Goal: Transaction & Acquisition: Download file/media

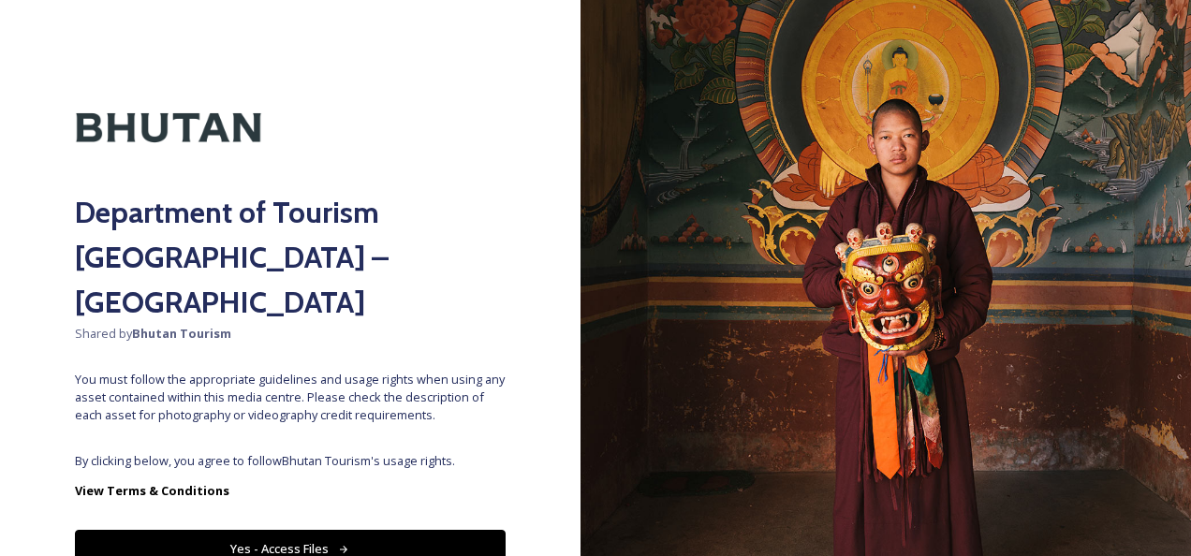
click at [295, 530] on button "Yes - Access Files" at bounding box center [290, 549] width 431 height 38
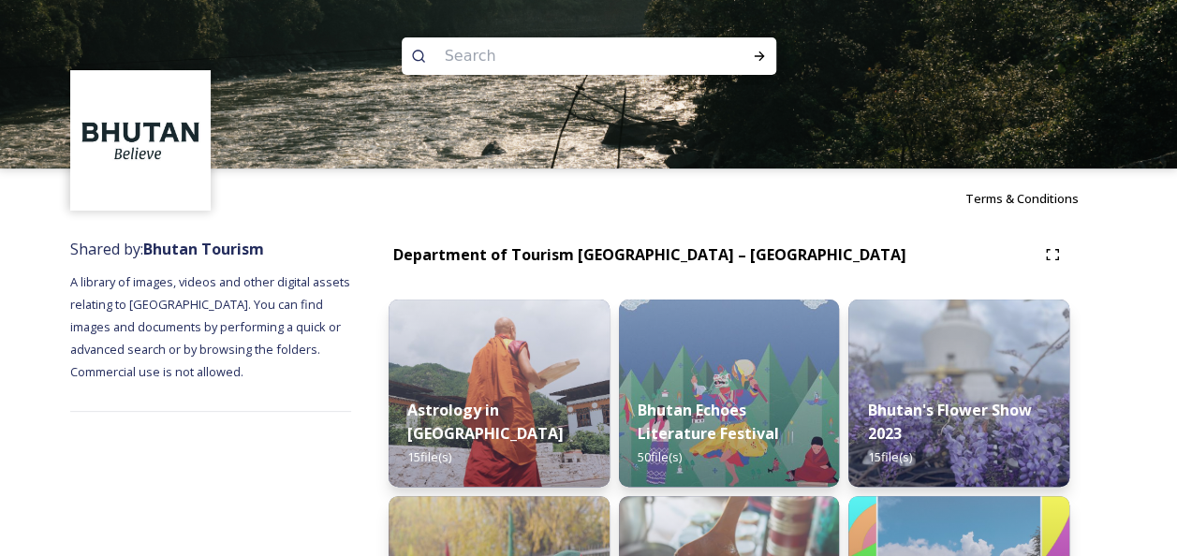
click at [648, 65] on input at bounding box center [563, 56] width 257 height 41
type input "chelela pass"
click at [758, 51] on icon at bounding box center [759, 56] width 15 height 15
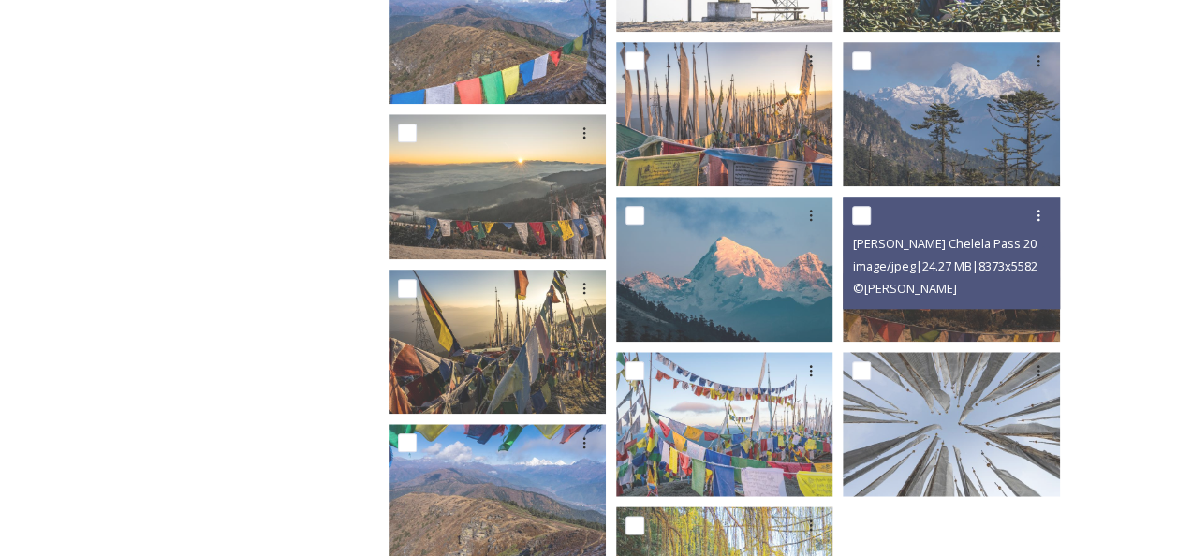
scroll to position [843, 0]
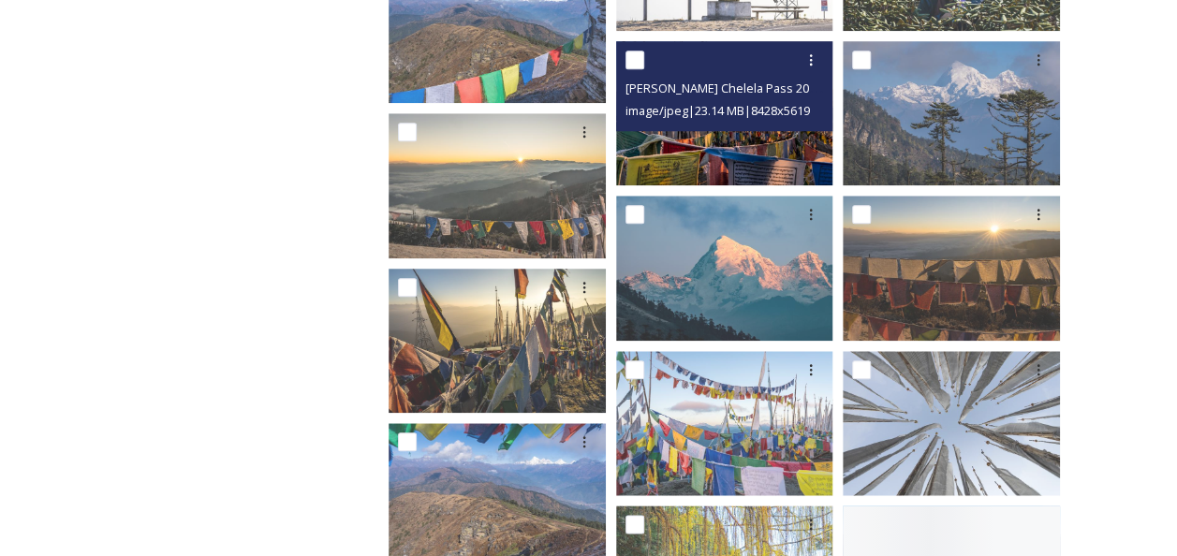
click at [714, 137] on img at bounding box center [724, 112] width 217 height 145
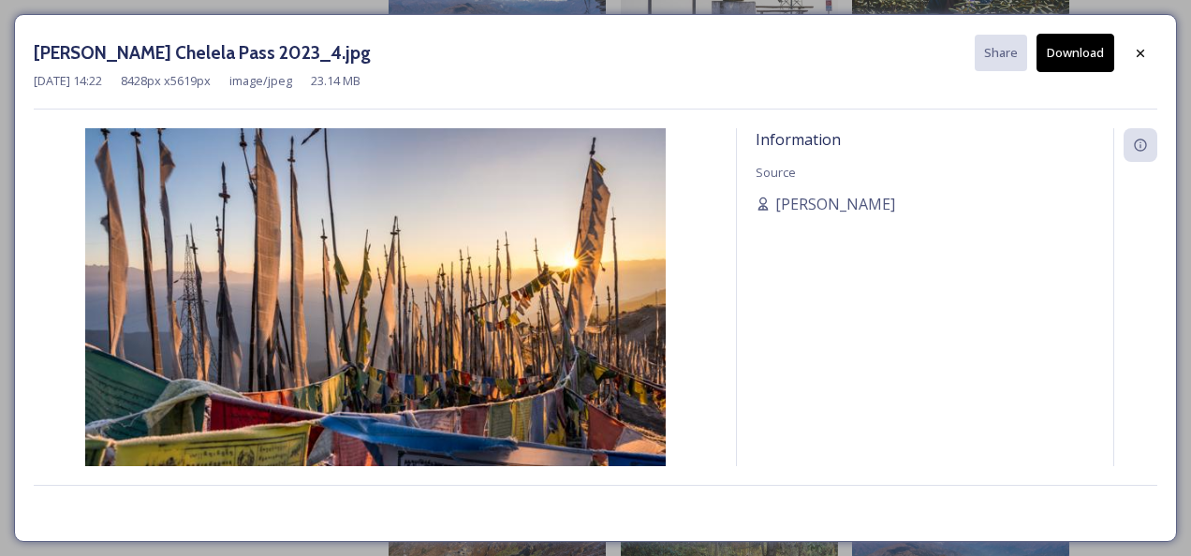
click at [1076, 44] on button "Download" at bounding box center [1076, 53] width 78 height 38
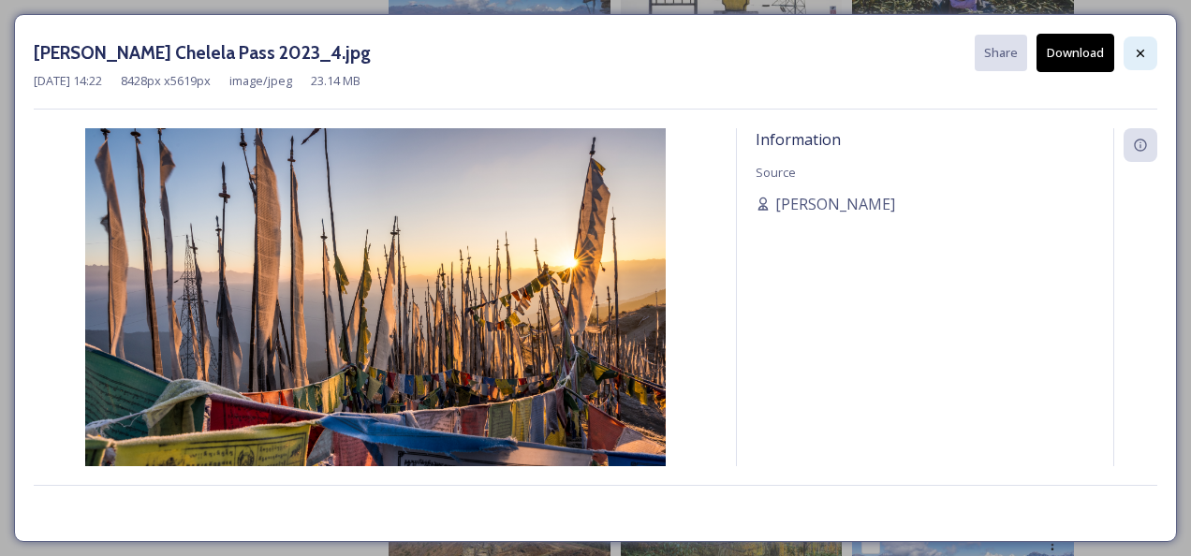
click at [1145, 42] on div at bounding box center [1141, 54] width 34 height 34
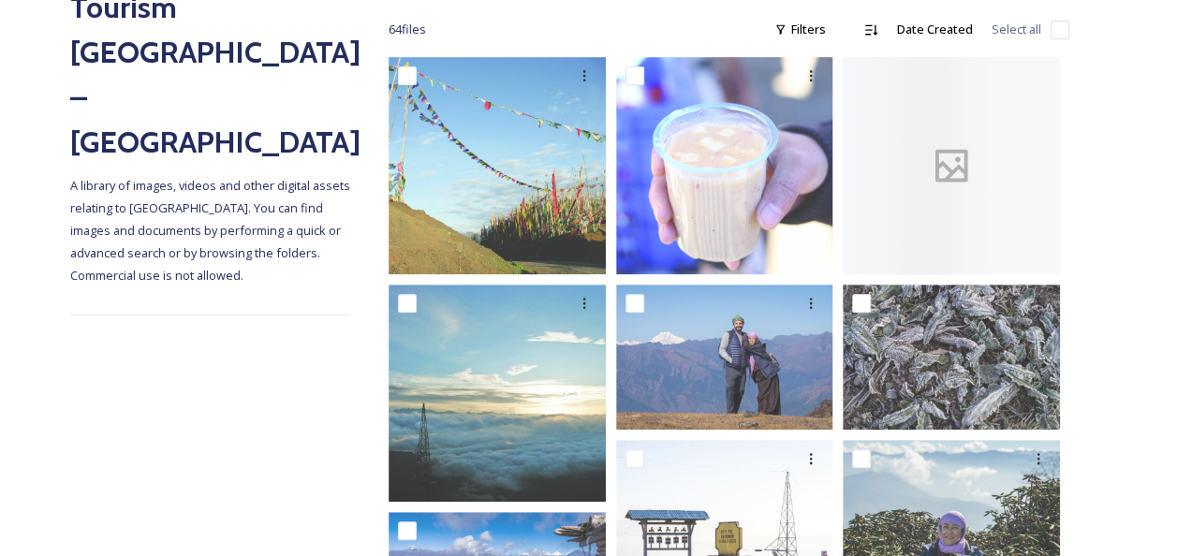
scroll to position [242, 0]
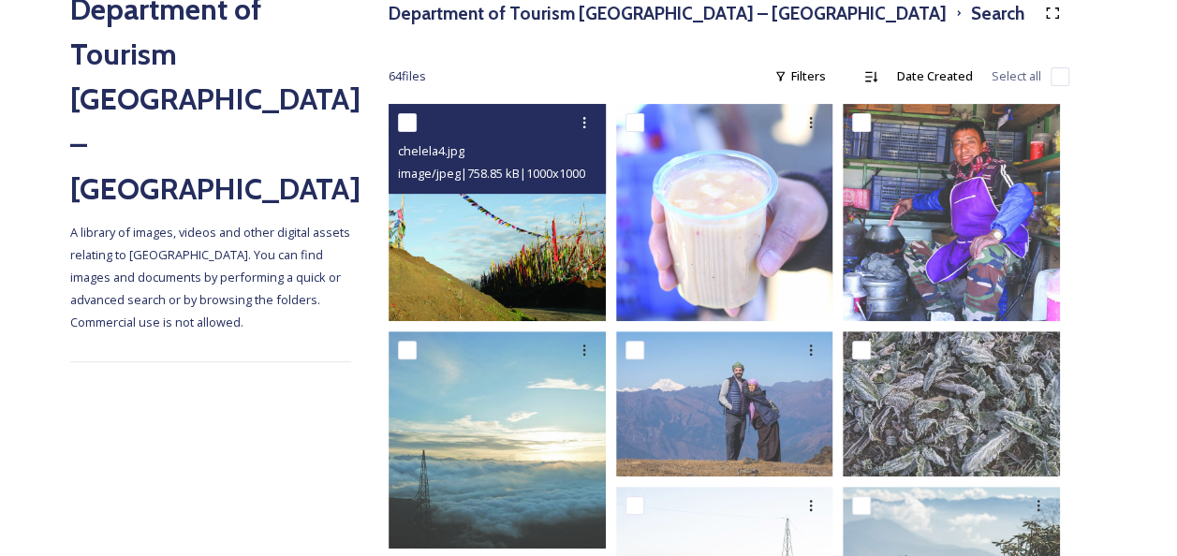
click at [528, 257] on img at bounding box center [497, 212] width 217 height 217
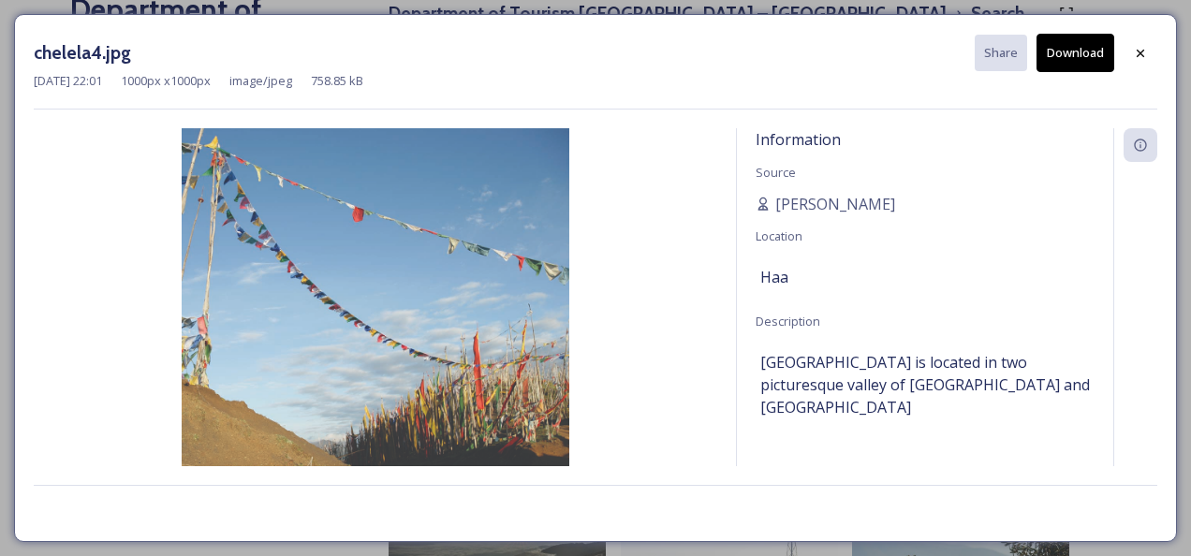
drag, startPoint x: 1067, startPoint y: 44, endPoint x: 1060, endPoint y: 52, distance: 11.3
click at [1067, 45] on button "Download" at bounding box center [1076, 53] width 78 height 38
click at [1135, 46] on icon at bounding box center [1140, 53] width 15 height 15
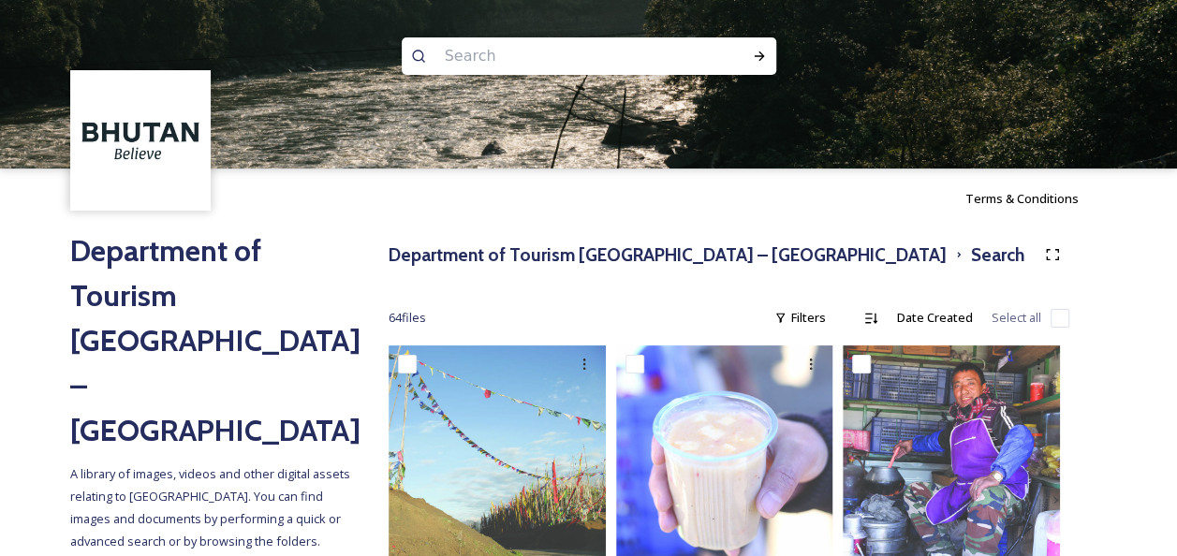
click at [483, 64] on input at bounding box center [563, 56] width 257 height 41
click at [762, 45] on div "Run Search" at bounding box center [760, 56] width 34 height 34
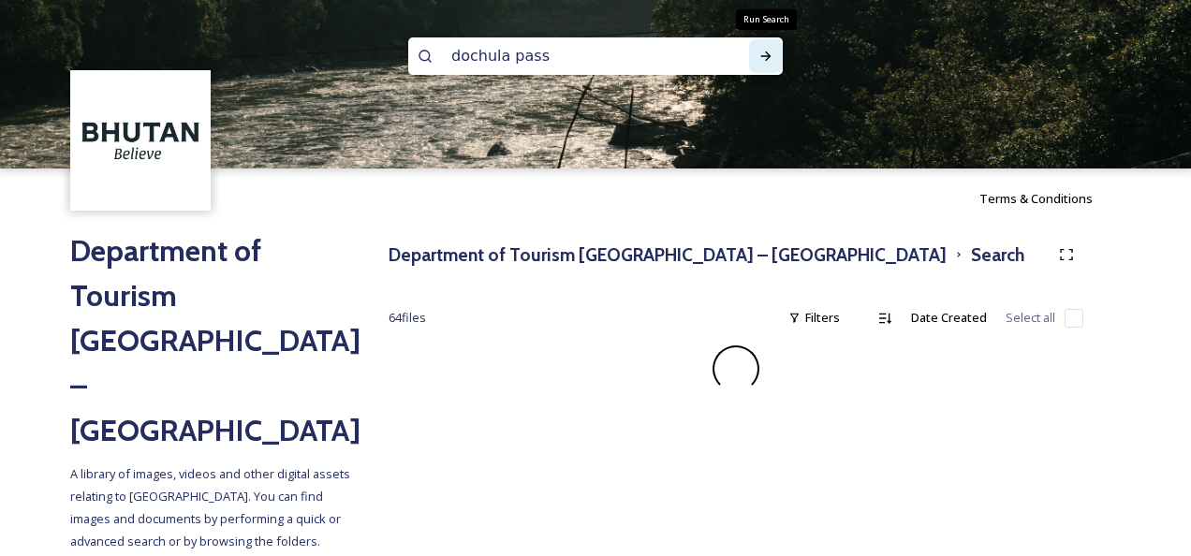
click at [766, 52] on icon at bounding box center [765, 56] width 15 height 15
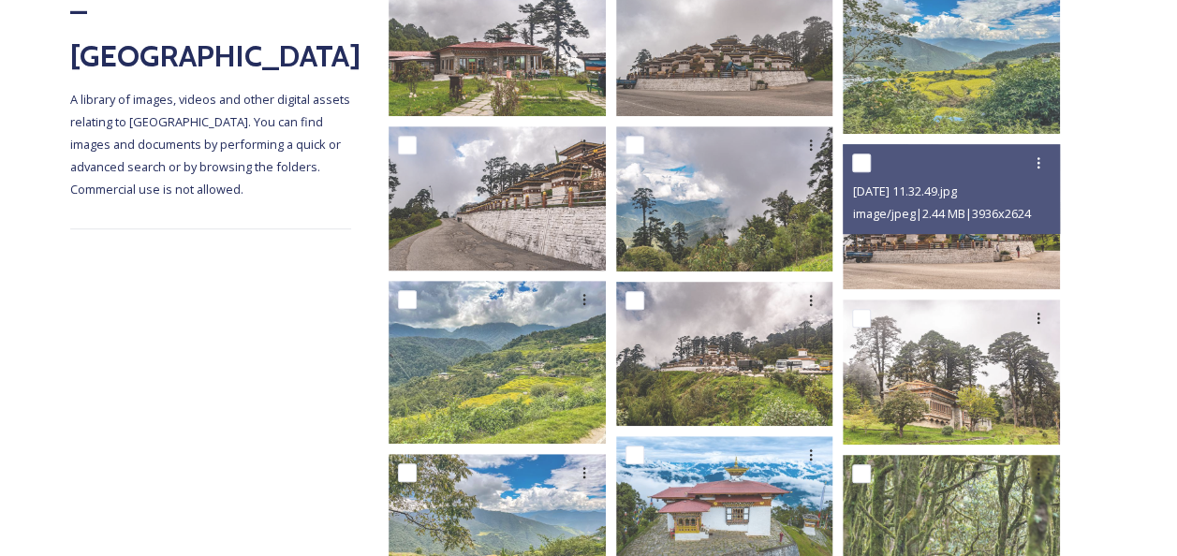
scroll to position [281, 0]
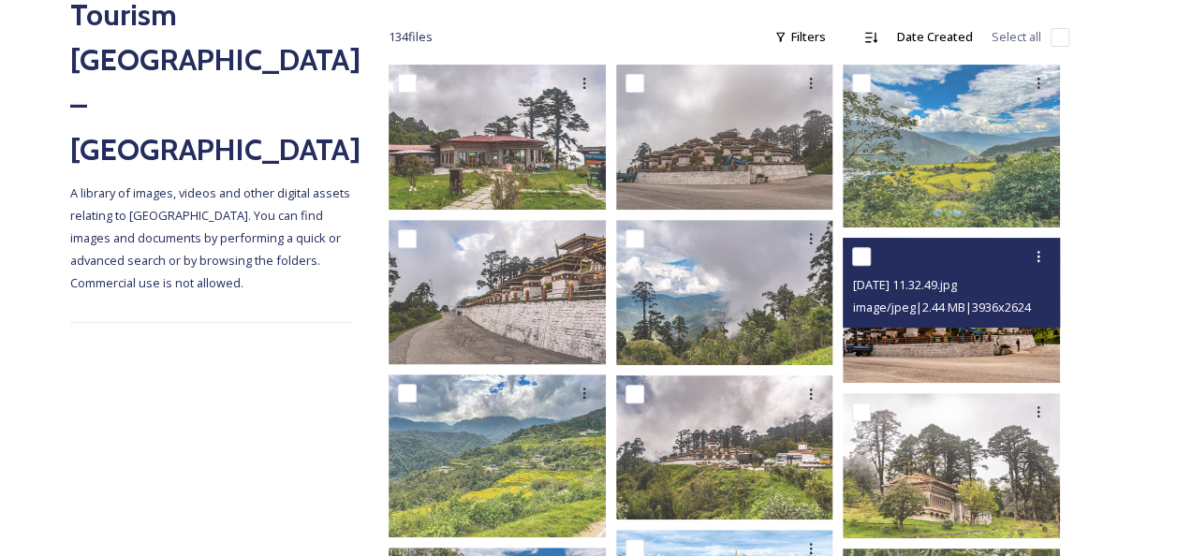
click at [974, 330] on img at bounding box center [951, 310] width 217 height 145
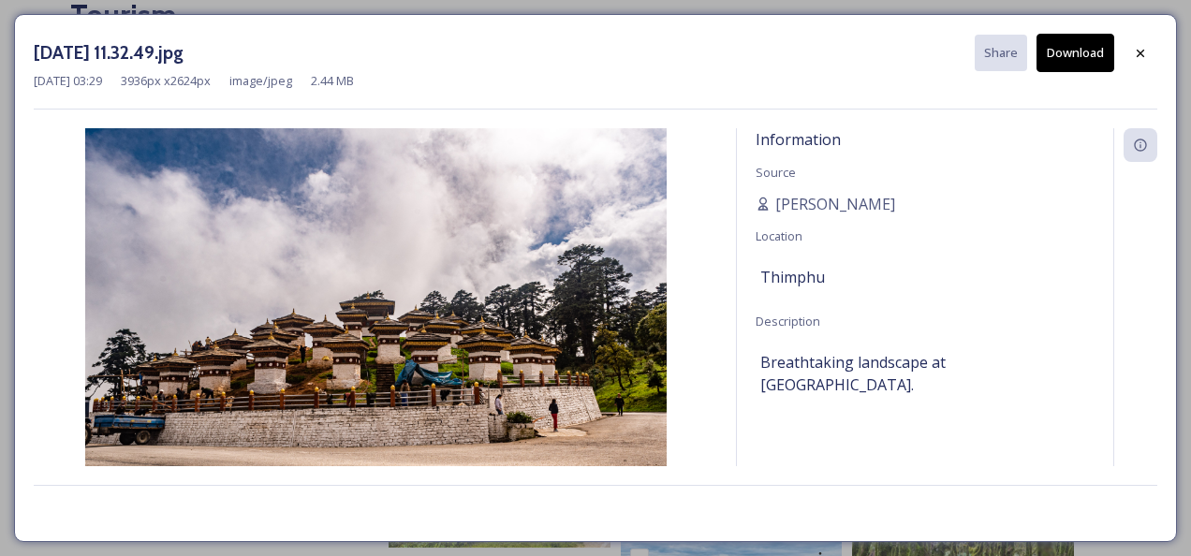
click at [345, 379] on img at bounding box center [376, 322] width 684 height 388
click at [1060, 54] on button "Download" at bounding box center [1076, 53] width 78 height 38
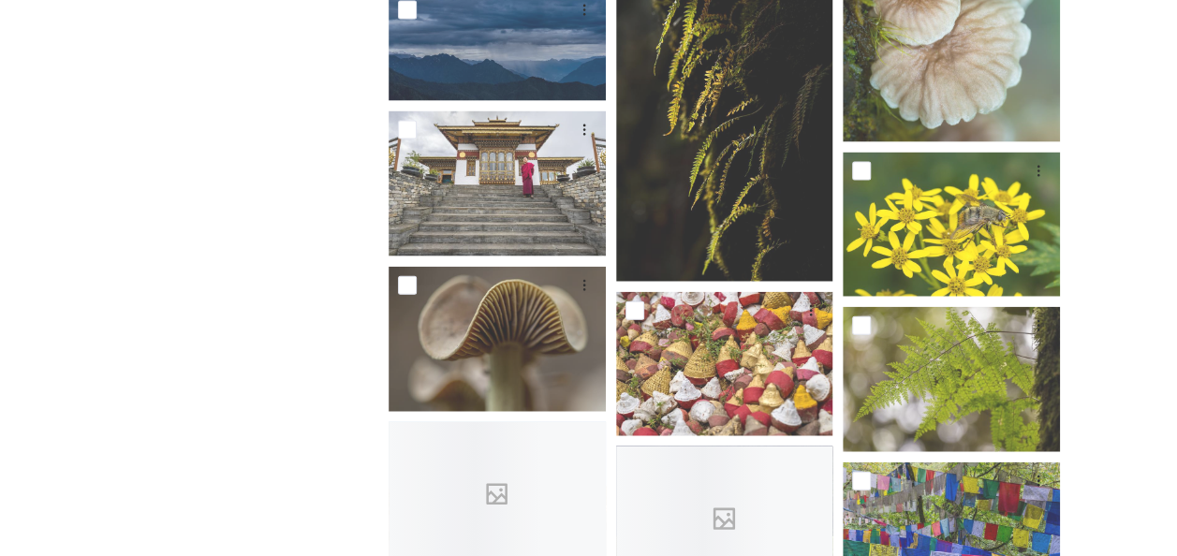
scroll to position [2060, 0]
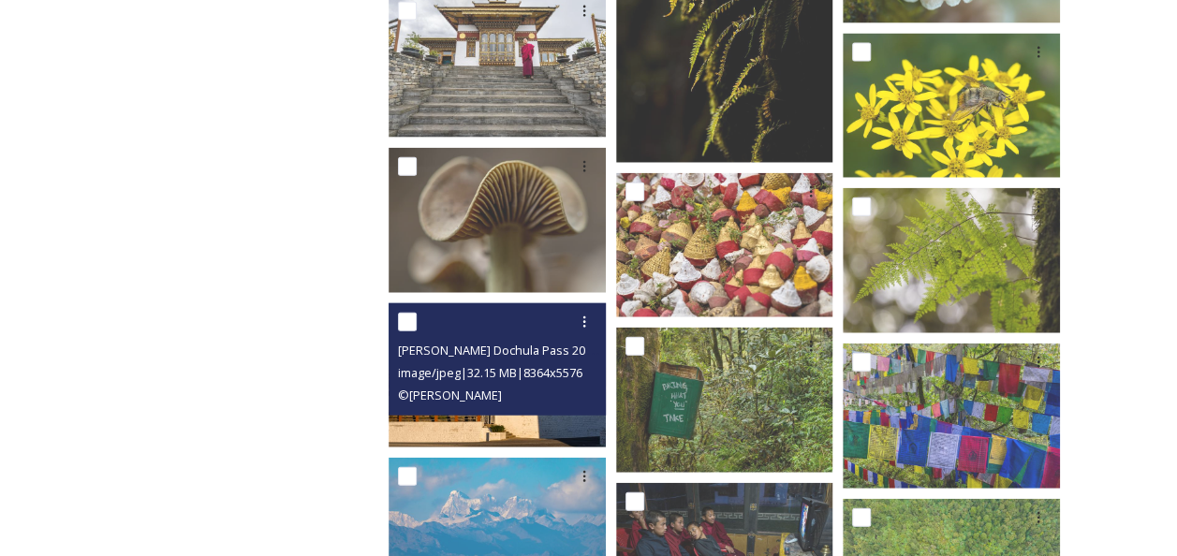
click at [518, 403] on div "© [PERSON_NAME]" at bounding box center [499, 395] width 203 height 22
click at [536, 427] on img at bounding box center [497, 375] width 217 height 145
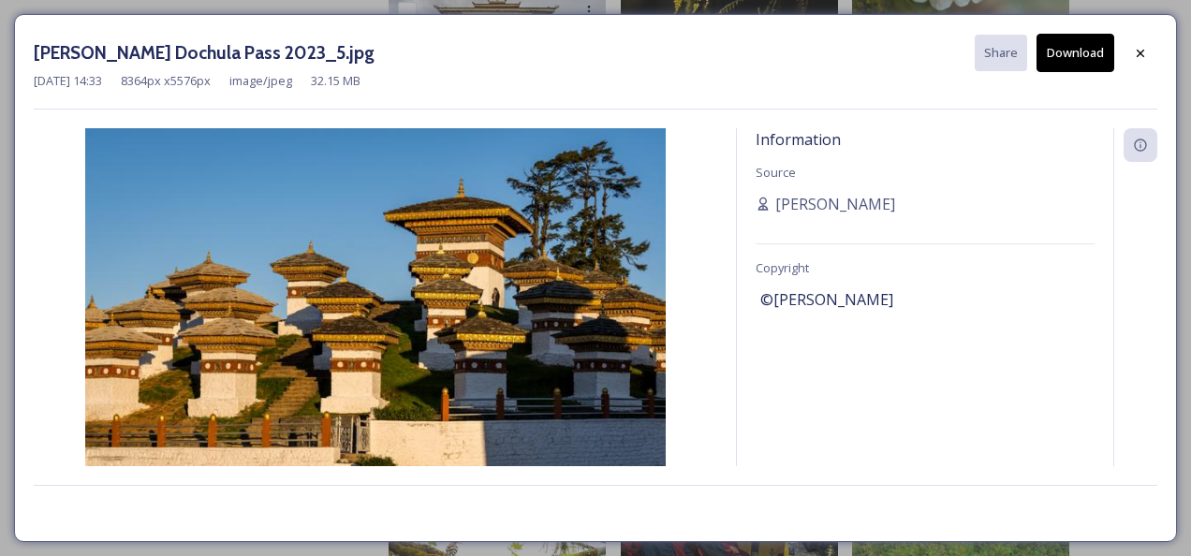
click at [1100, 54] on button "Download" at bounding box center [1076, 53] width 78 height 38
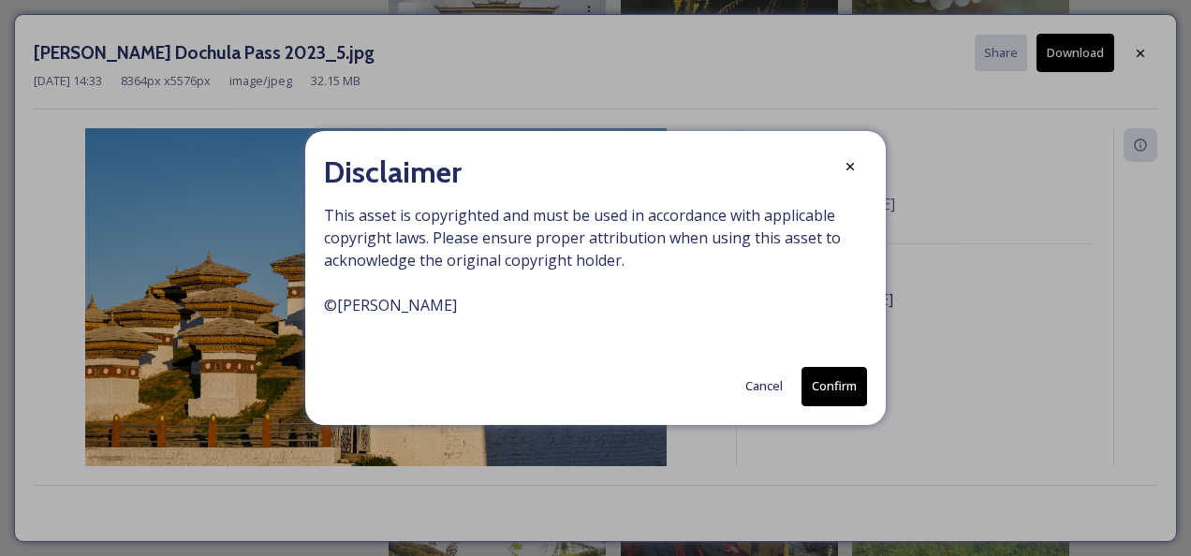
click at [839, 386] on button "Confirm" at bounding box center [835, 386] width 66 height 38
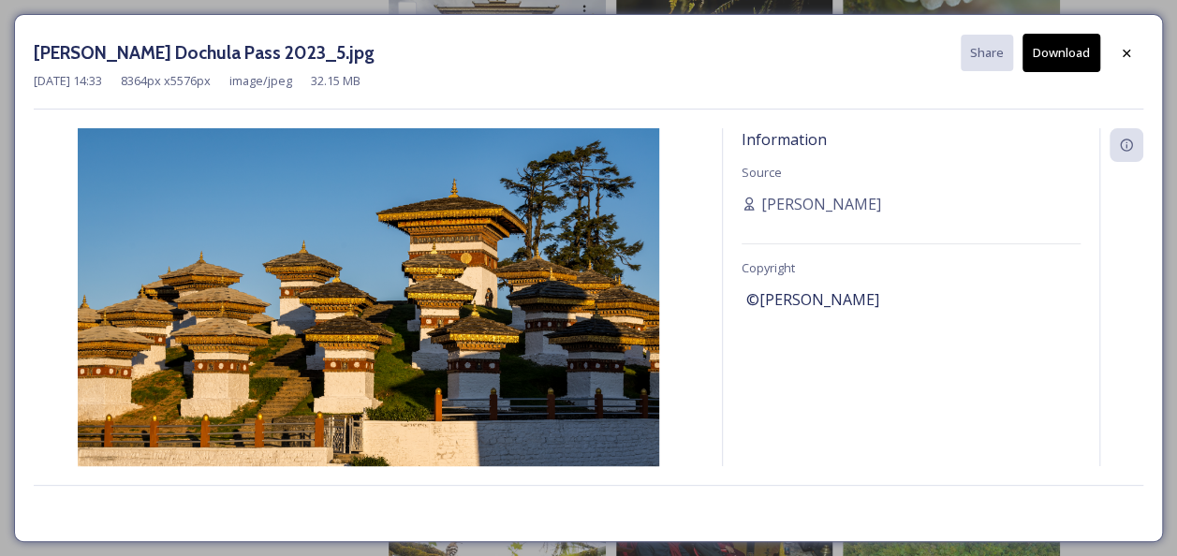
click at [1084, 43] on button "Download" at bounding box center [1062, 53] width 78 height 38
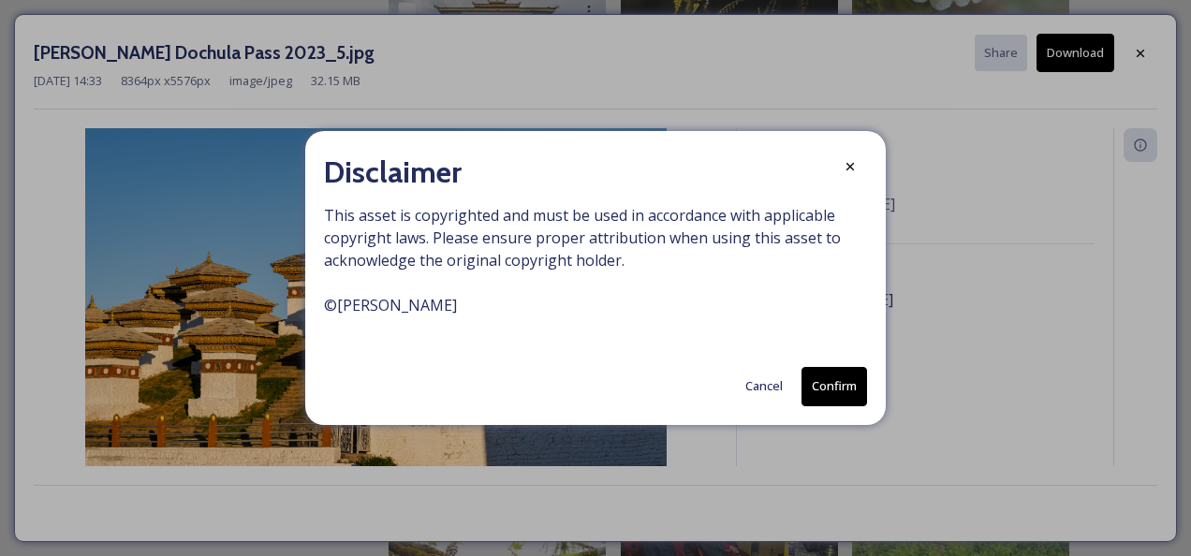
click at [832, 386] on button "Confirm" at bounding box center [835, 386] width 66 height 38
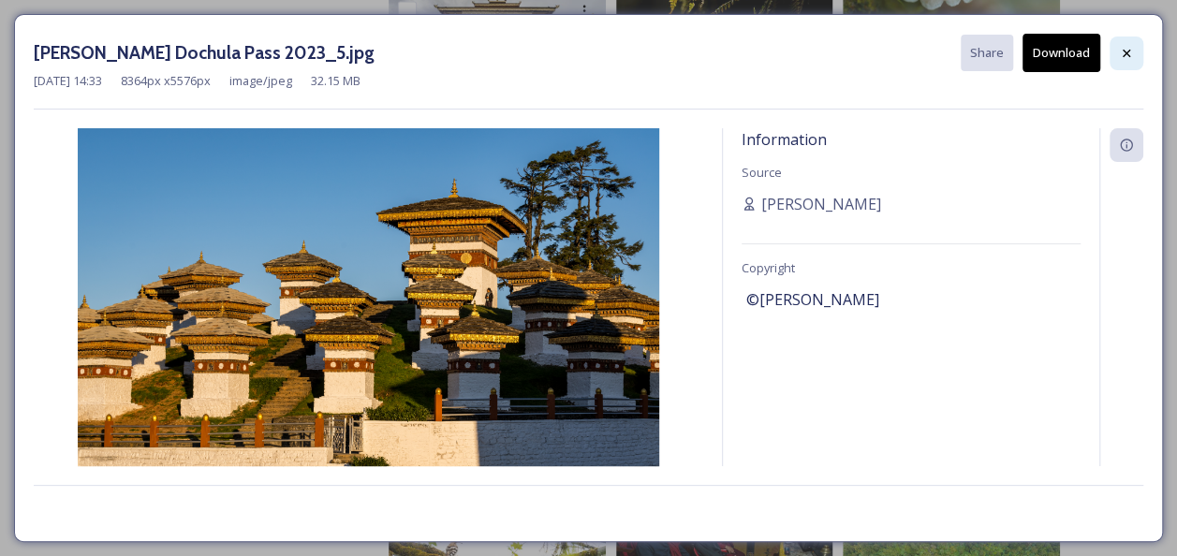
click at [1133, 48] on icon at bounding box center [1126, 53] width 15 height 15
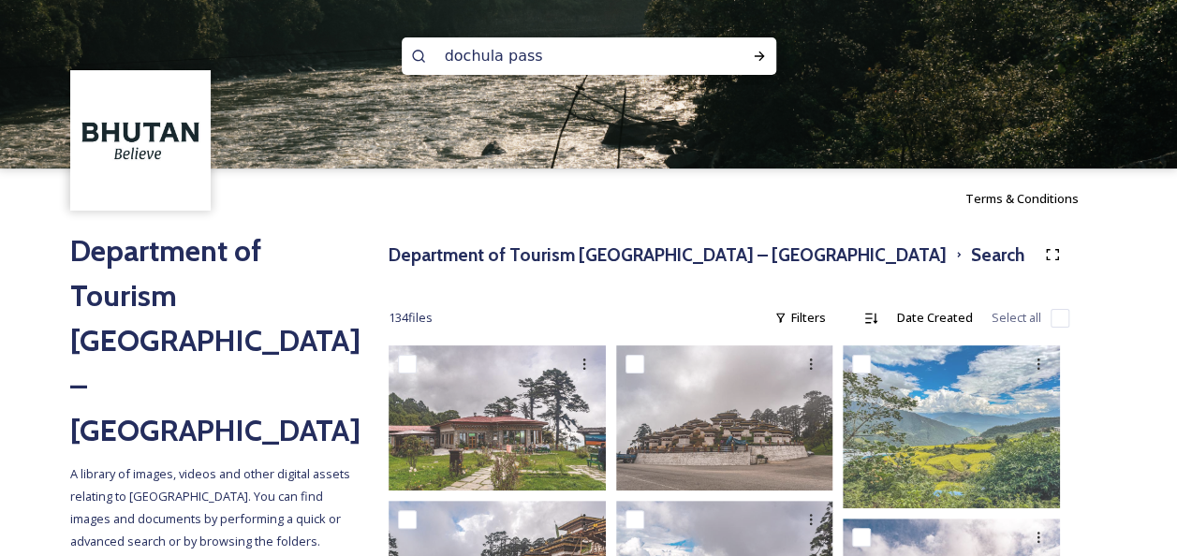
click at [590, 52] on input "dochula pass" at bounding box center [563, 56] width 257 height 41
type input "d"
click at [762, 53] on icon at bounding box center [759, 56] width 15 height 15
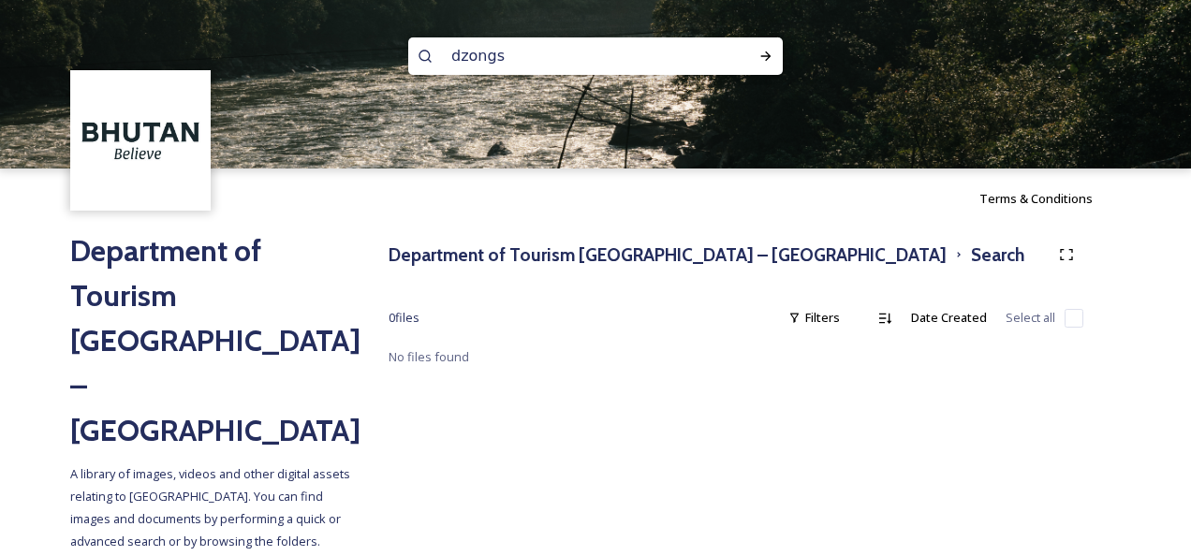
click at [524, 57] on input "dzongs" at bounding box center [570, 56] width 257 height 41
type input "dzong"
click at [767, 52] on icon at bounding box center [766, 56] width 10 height 9
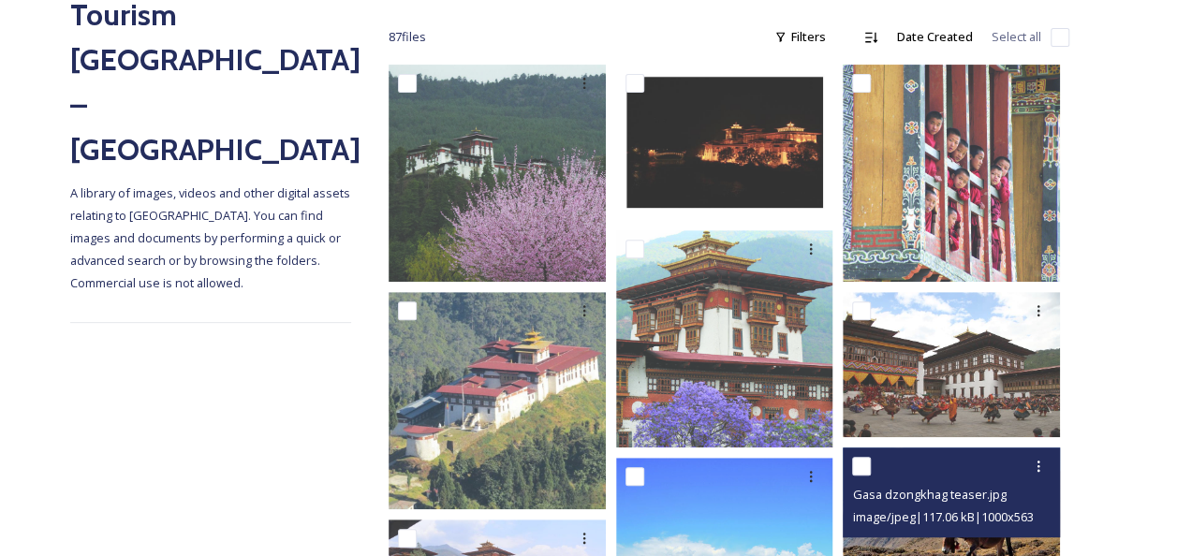
scroll to position [468, 0]
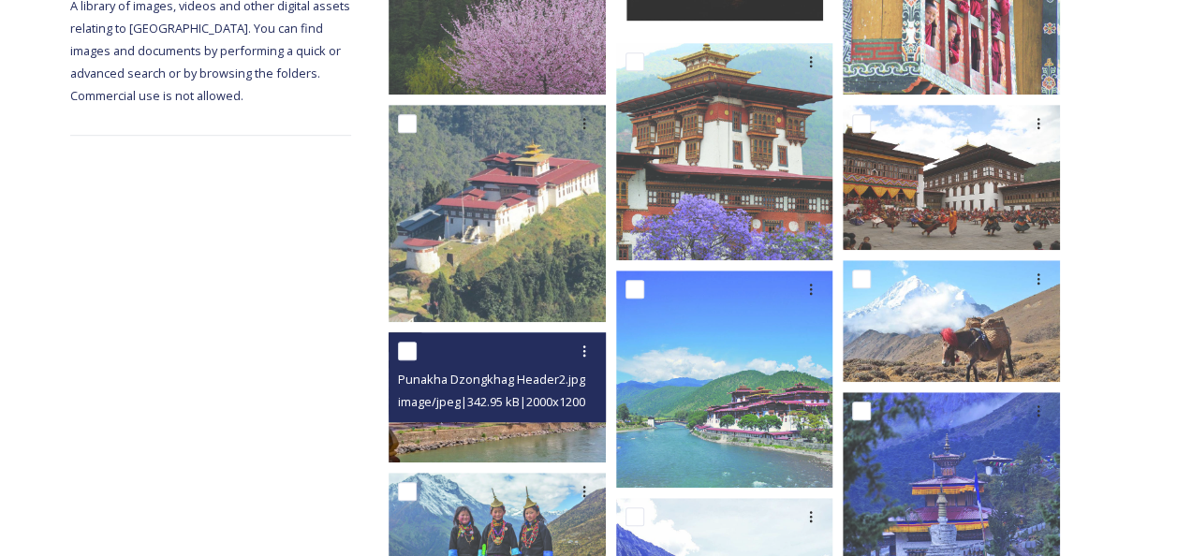
click at [488, 428] on img at bounding box center [497, 397] width 217 height 130
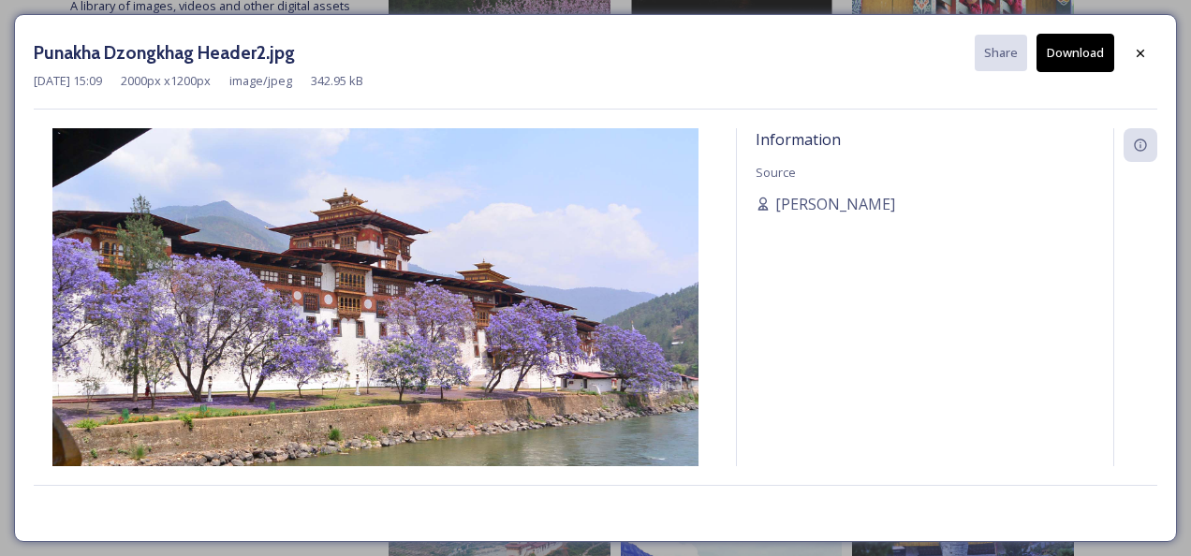
click at [1076, 42] on button "Download" at bounding box center [1076, 53] width 78 height 38
drag, startPoint x: 1061, startPoint y: 467, endPoint x: 1075, endPoint y: 436, distance: 33.9
click at [1061, 467] on div "Punakha Dzongkhag Header2.jpg Share Download [DATE] 15:09 2000 px x 1200 px ima…" at bounding box center [595, 278] width 1163 height 528
click at [1144, 52] on icon at bounding box center [1140, 53] width 15 height 15
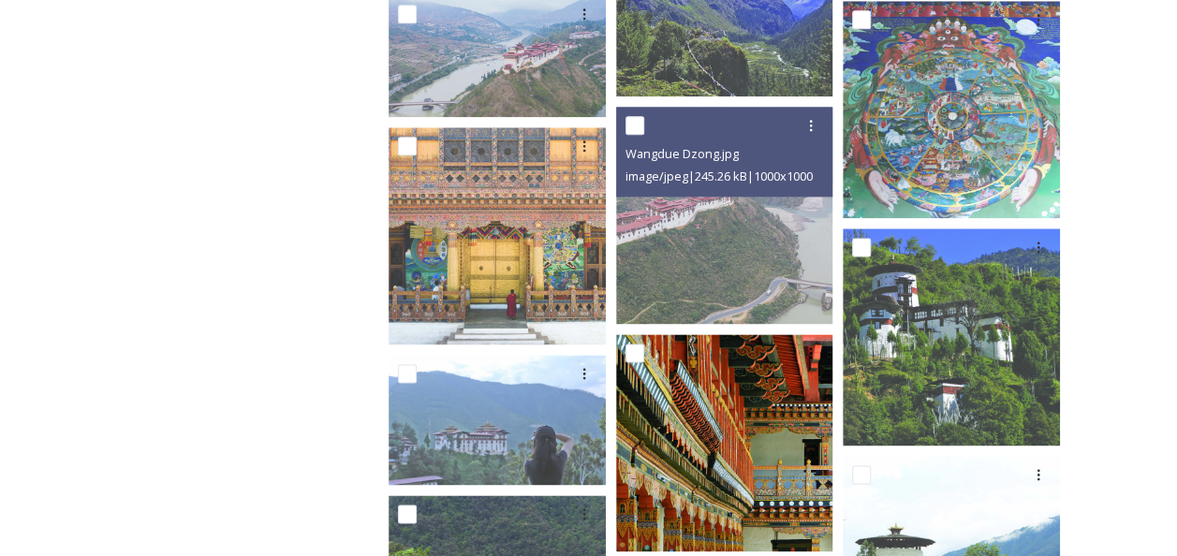
scroll to position [1217, 0]
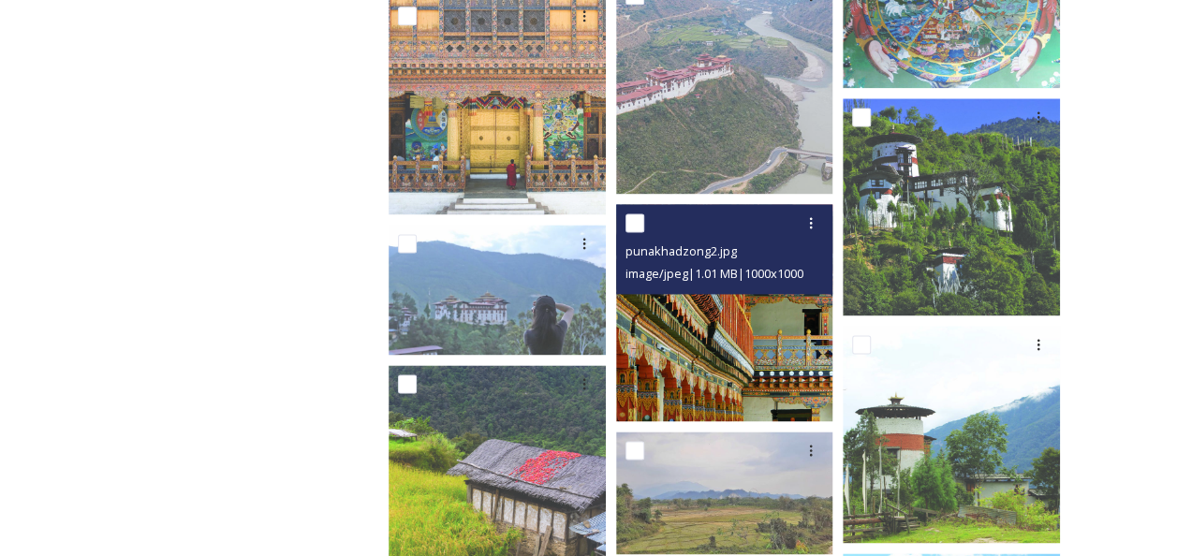
click at [725, 381] on img at bounding box center [724, 312] width 217 height 217
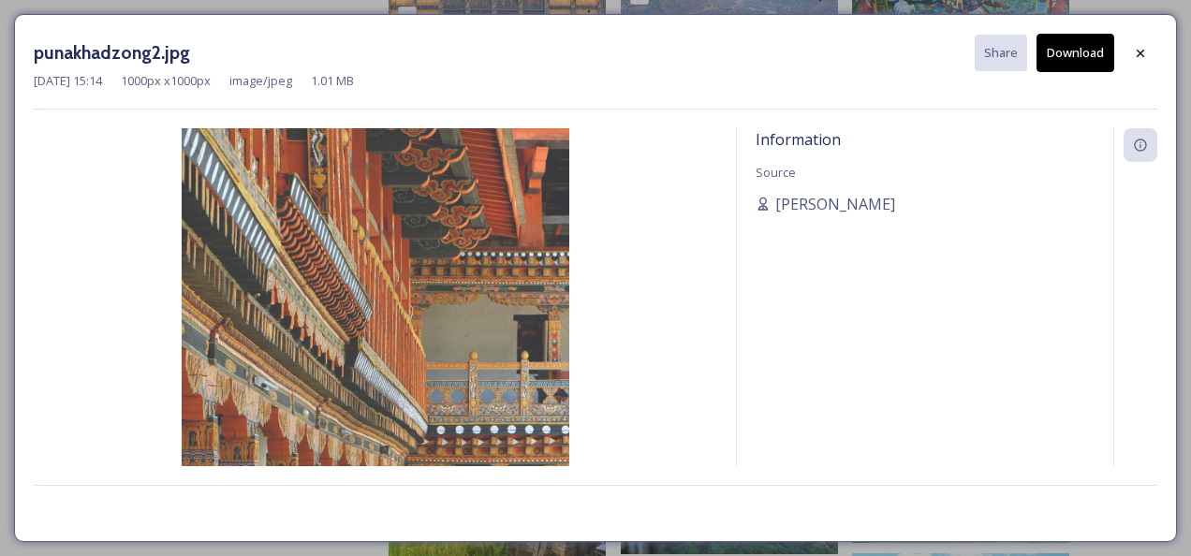
click at [1073, 49] on button "Download" at bounding box center [1076, 53] width 78 height 38
click at [671, 440] on img at bounding box center [376, 322] width 684 height 388
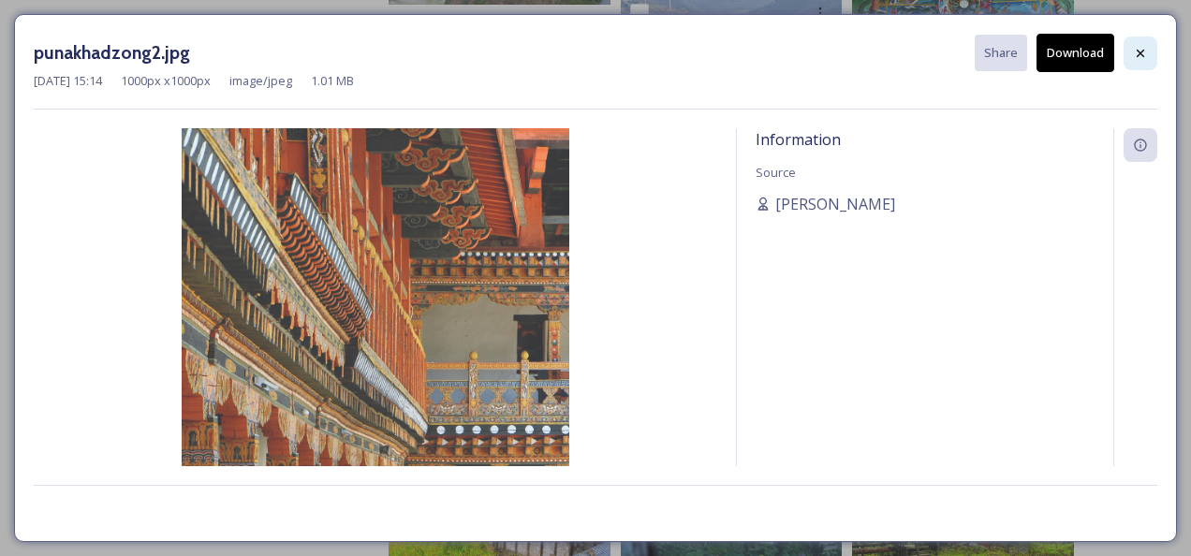
click at [1146, 56] on icon at bounding box center [1140, 53] width 15 height 15
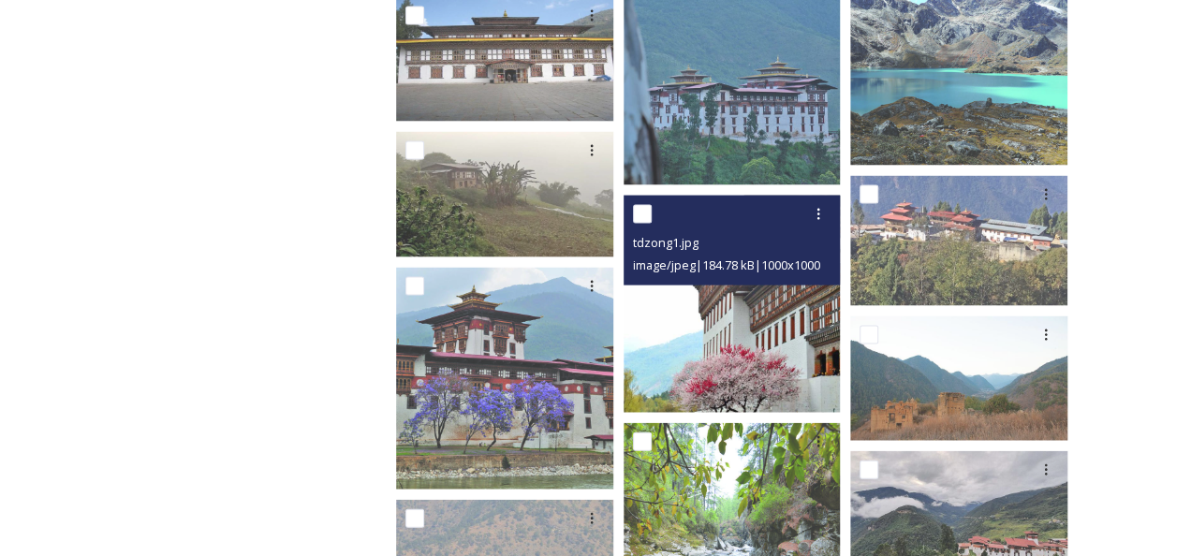
scroll to position [1873, 0]
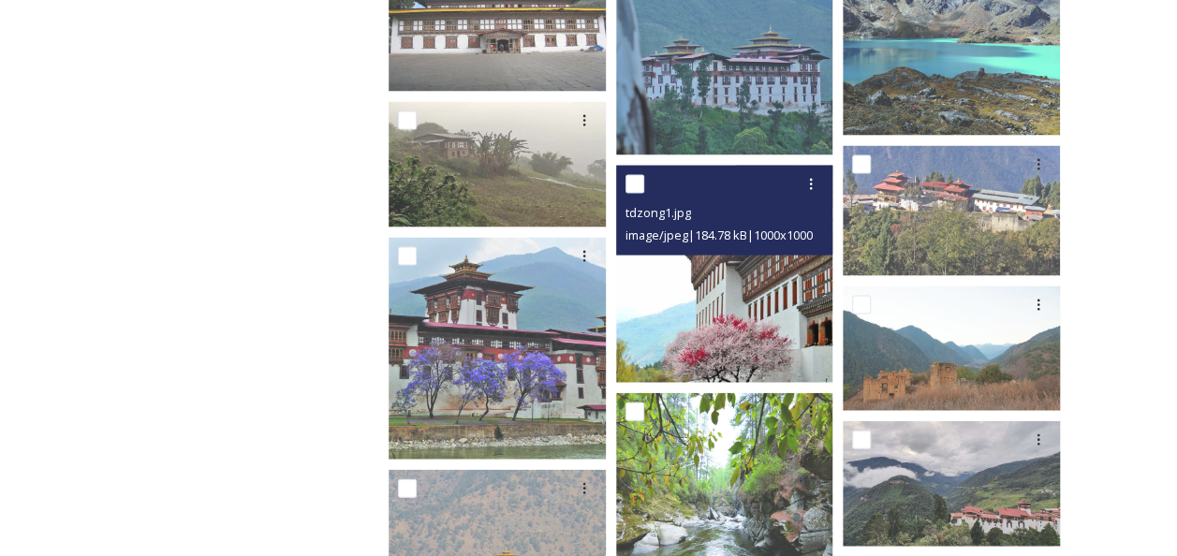
click at [751, 303] on img at bounding box center [724, 274] width 217 height 217
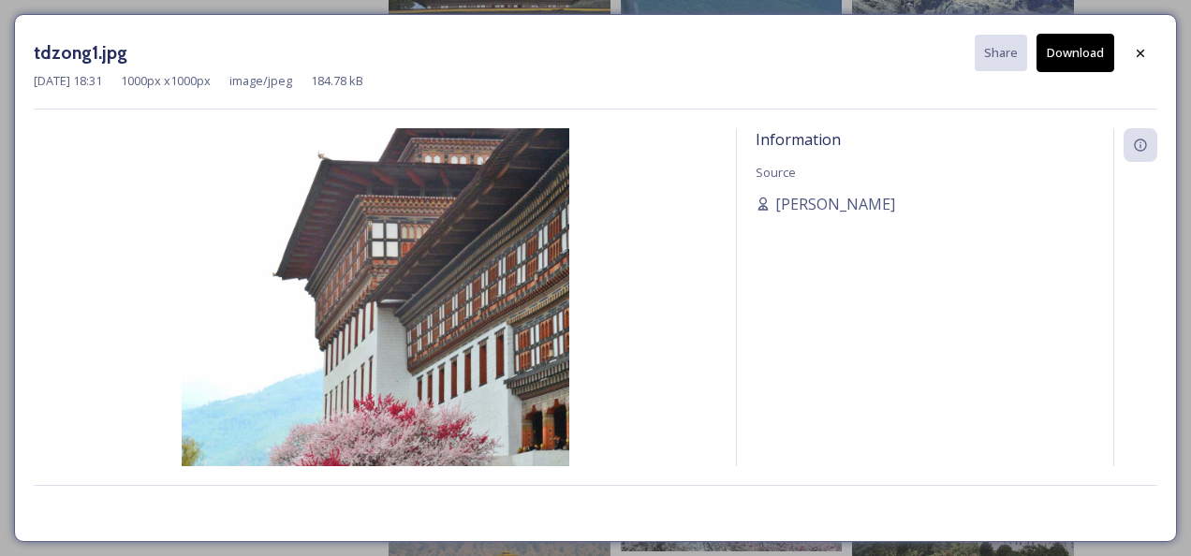
click at [1060, 50] on button "Download" at bounding box center [1076, 53] width 78 height 38
